Goal: Task Accomplishment & Management: Manage account settings

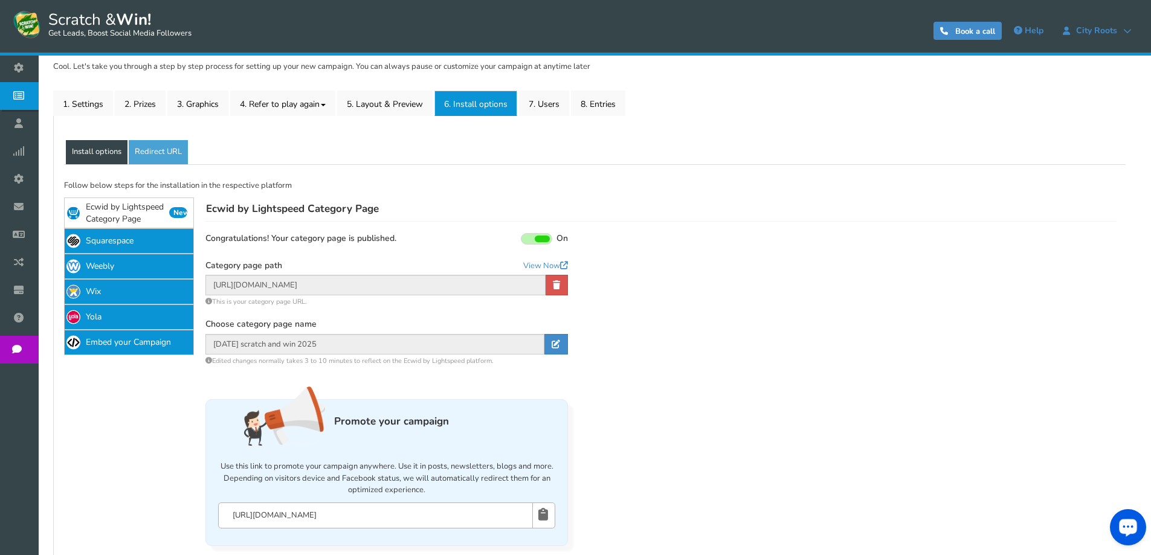
click at [126, 419] on div "Business settings Campaigns Users Analytics Themes Unsubscribers Widget Emails …" at bounding box center [575, 287] width 1151 height 777
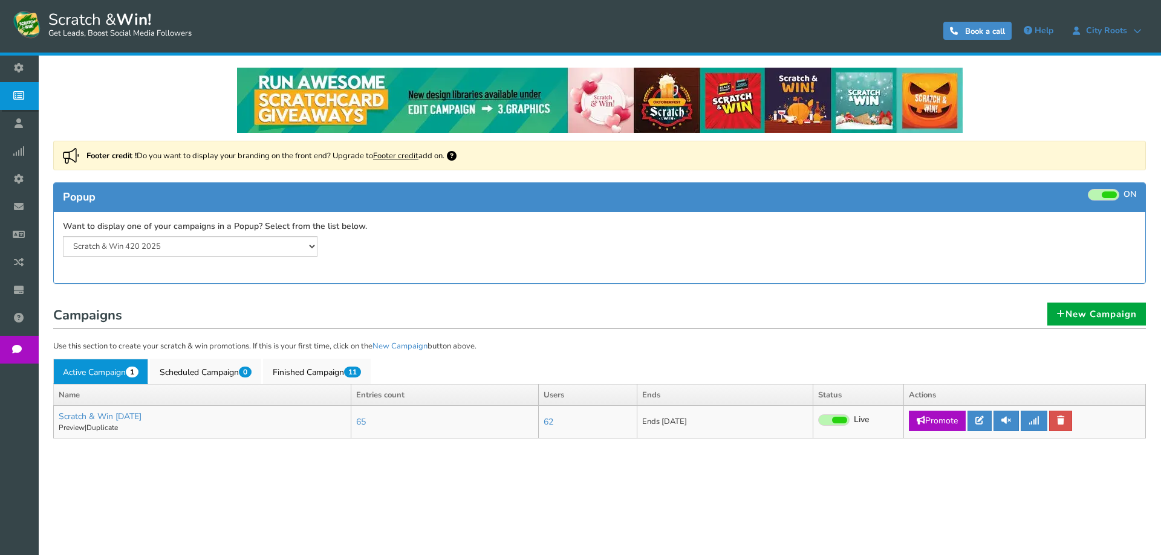
select select "20804"
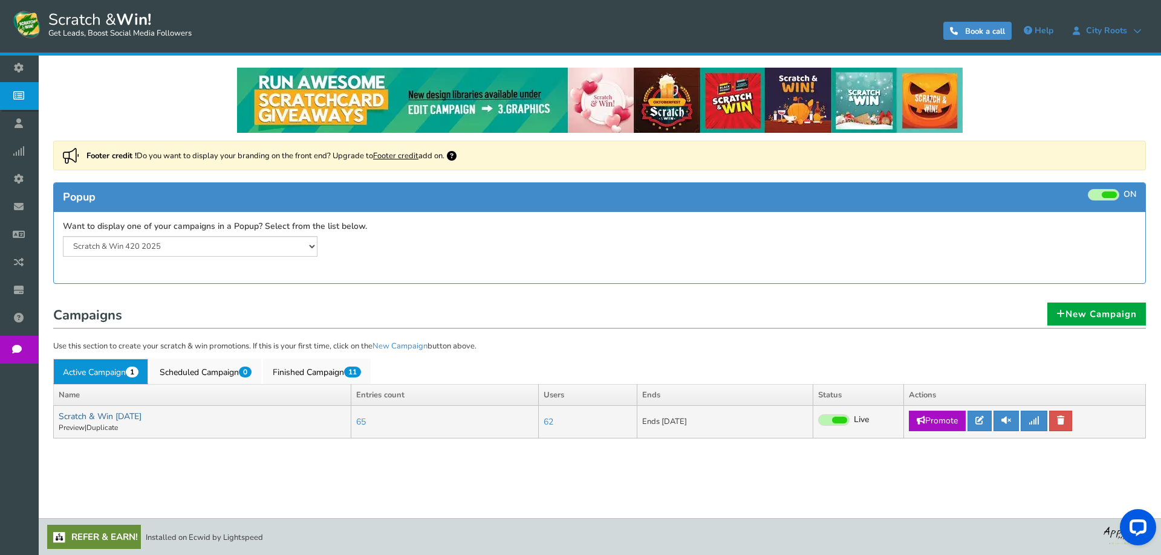
click at [122, 415] on link "Scratch & Win [DATE]" at bounding box center [100, 416] width 83 height 11
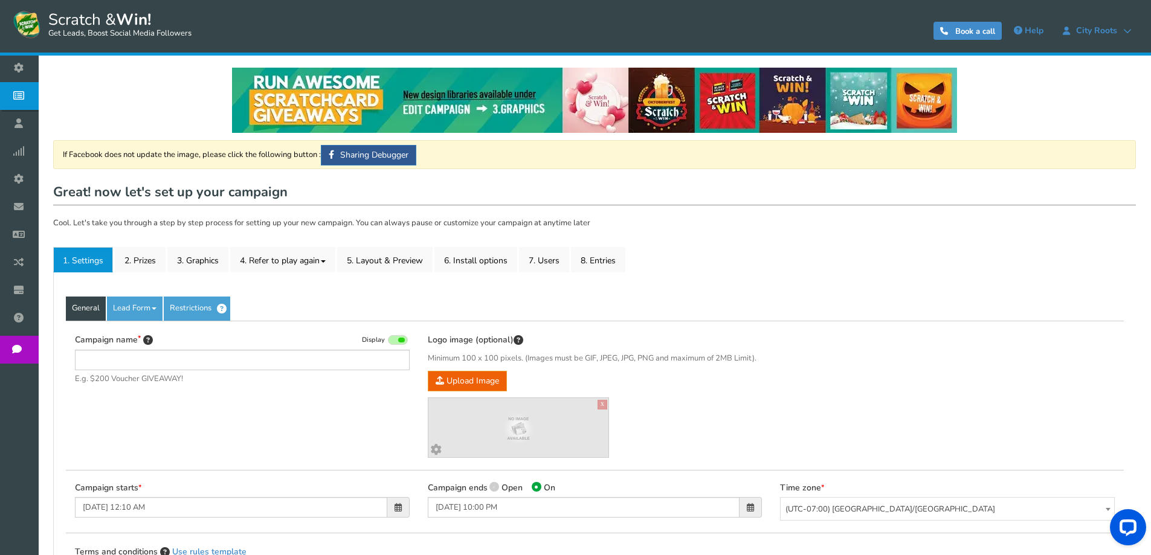
type input "Scratch & Win [DATE]"
click at [547, 258] on link "7. Users" at bounding box center [544, 259] width 50 height 25
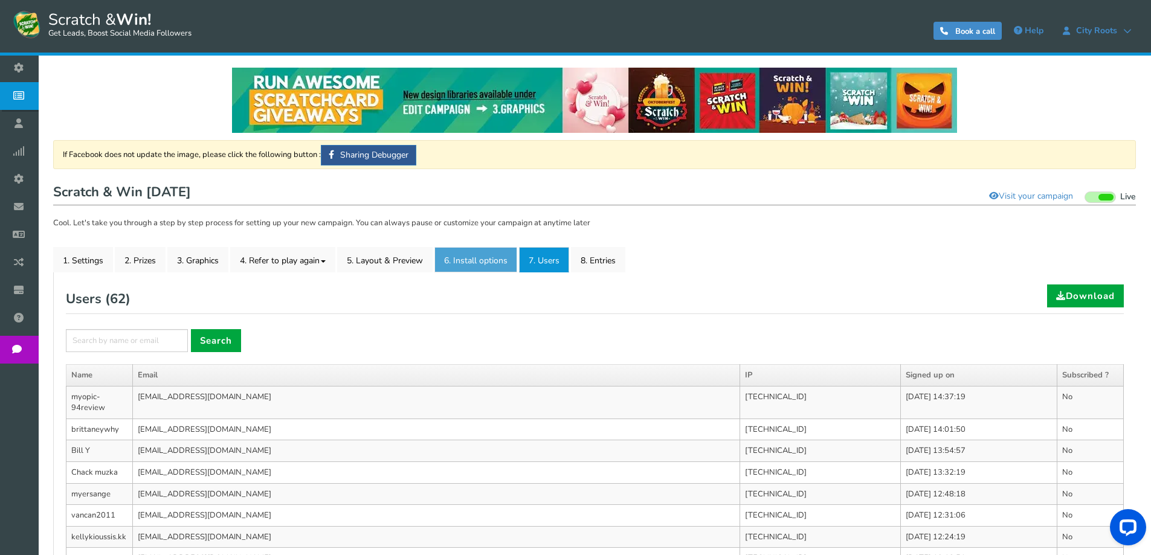
click at [474, 271] on link "6. Install options New" at bounding box center [476, 259] width 83 height 25
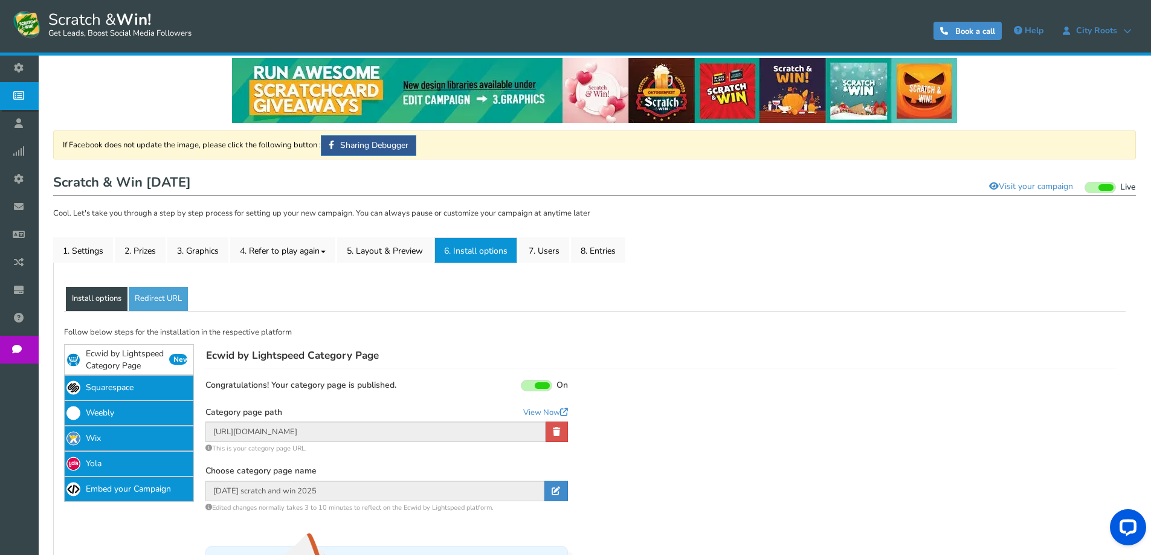
scroll to position [242, 0]
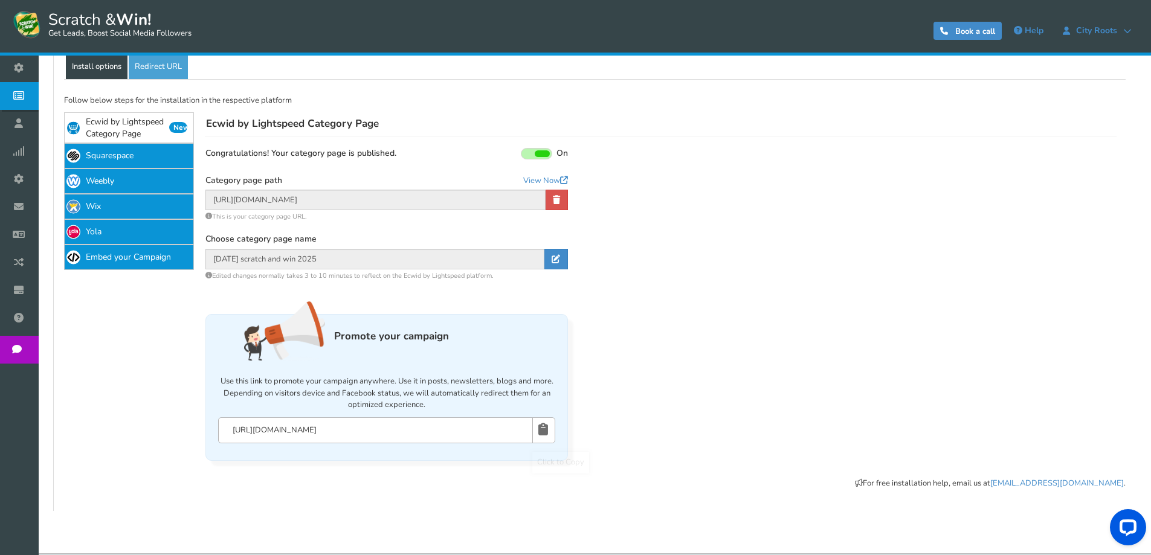
click at [537, 433] on link at bounding box center [543, 430] width 21 height 25
